Goal: Task Accomplishment & Management: Use online tool/utility

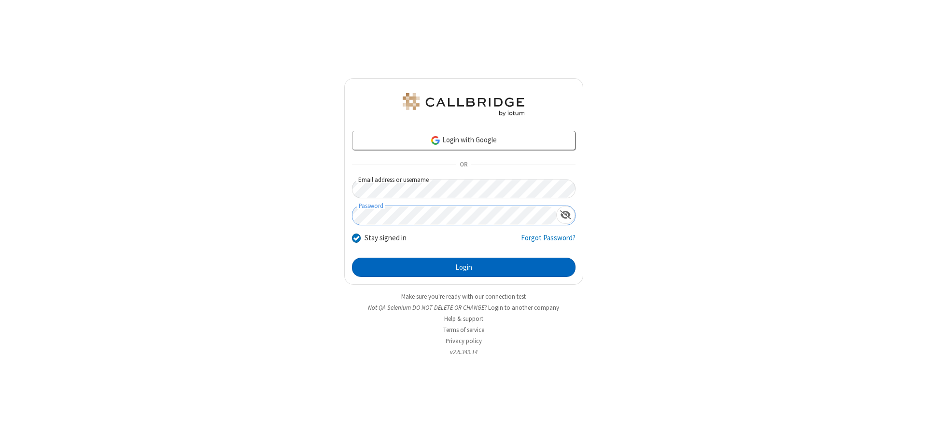
click at [464, 267] on button "Login" at bounding box center [464, 267] width 224 height 19
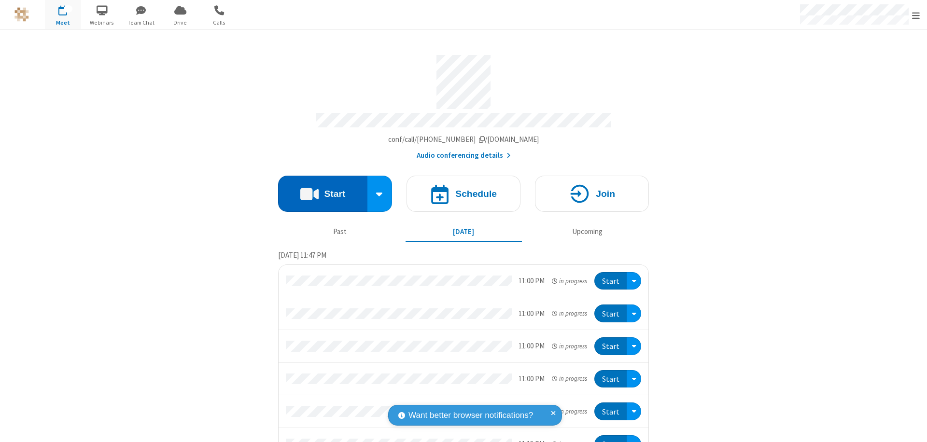
click at [319, 189] on button "Start" at bounding box center [322, 194] width 89 height 36
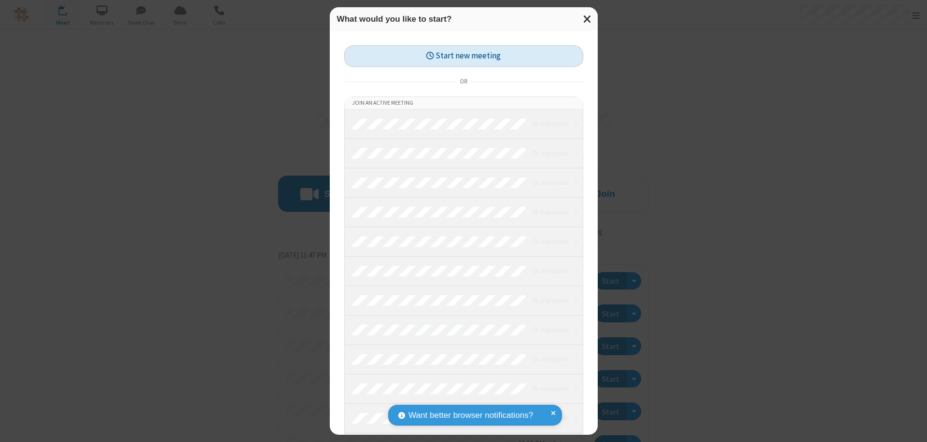
click at [464, 56] on button "Start new meeting" at bounding box center [463, 56] width 239 height 22
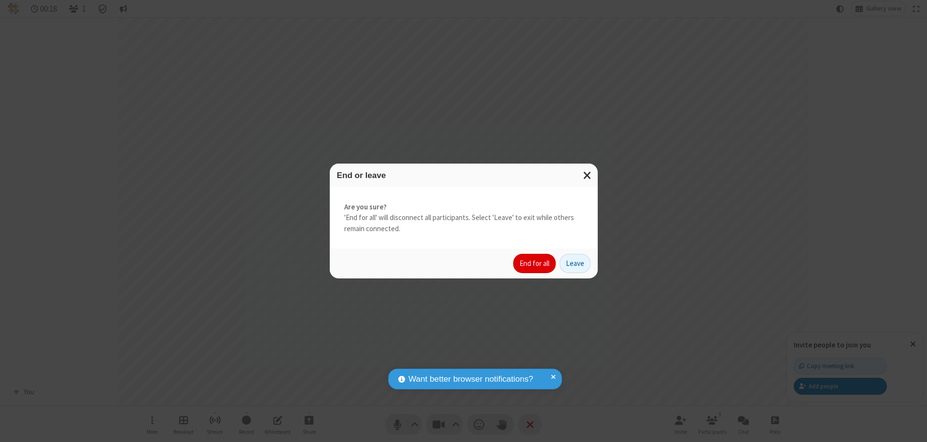
click at [535, 264] on button "End for all" at bounding box center [534, 263] width 42 height 19
